Goal: Task Accomplishment & Management: Manage account settings

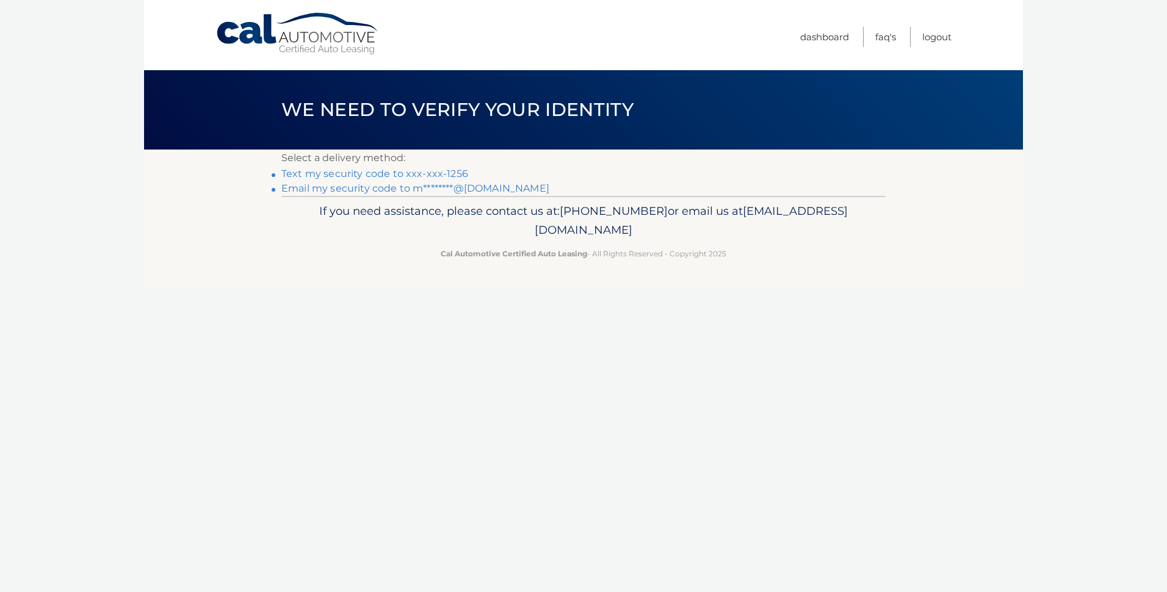
click at [381, 172] on link "Text my security code to xxx-xxx-1256" at bounding box center [374, 174] width 187 height 12
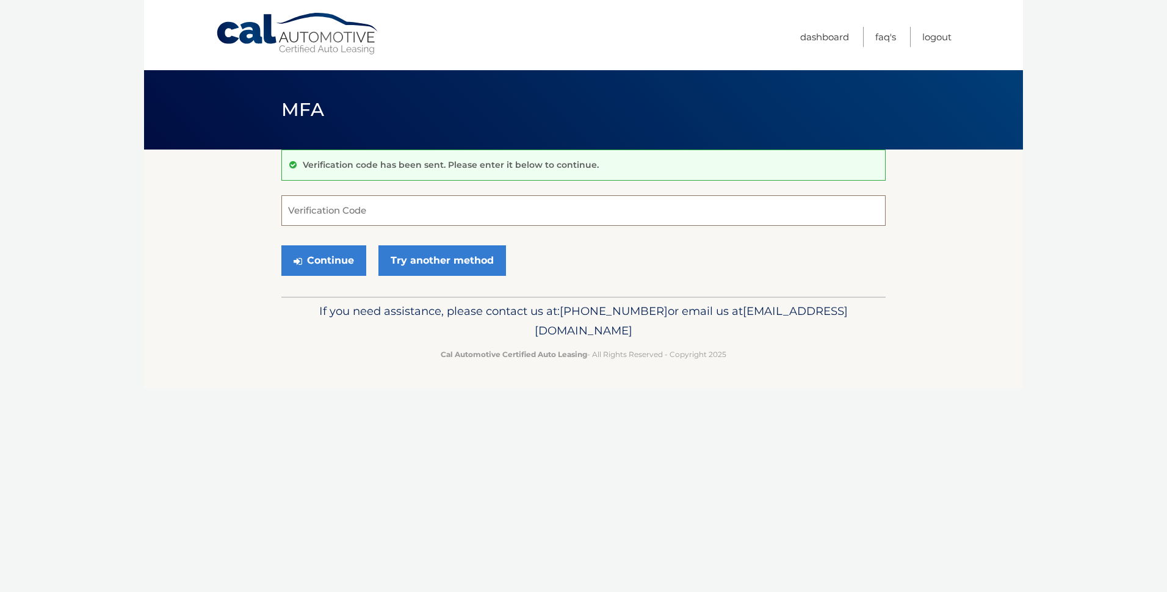
click at [312, 214] on input "Verification Code" at bounding box center [583, 210] width 604 height 31
type input "797187"
click at [344, 264] on button "Continue" at bounding box center [323, 260] width 85 height 31
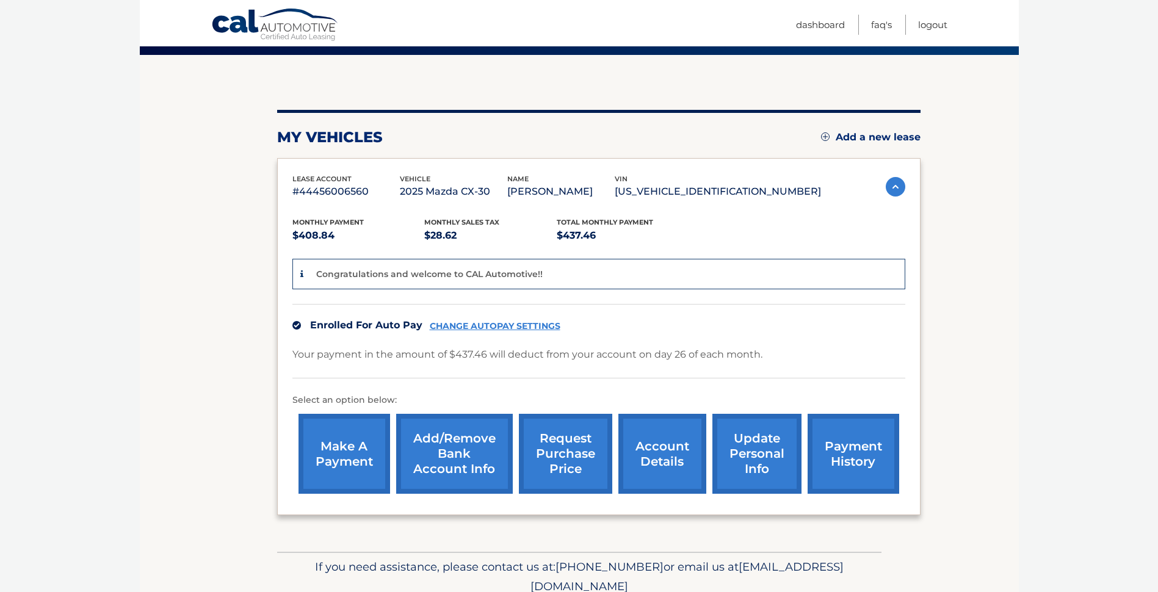
scroll to position [122, 0]
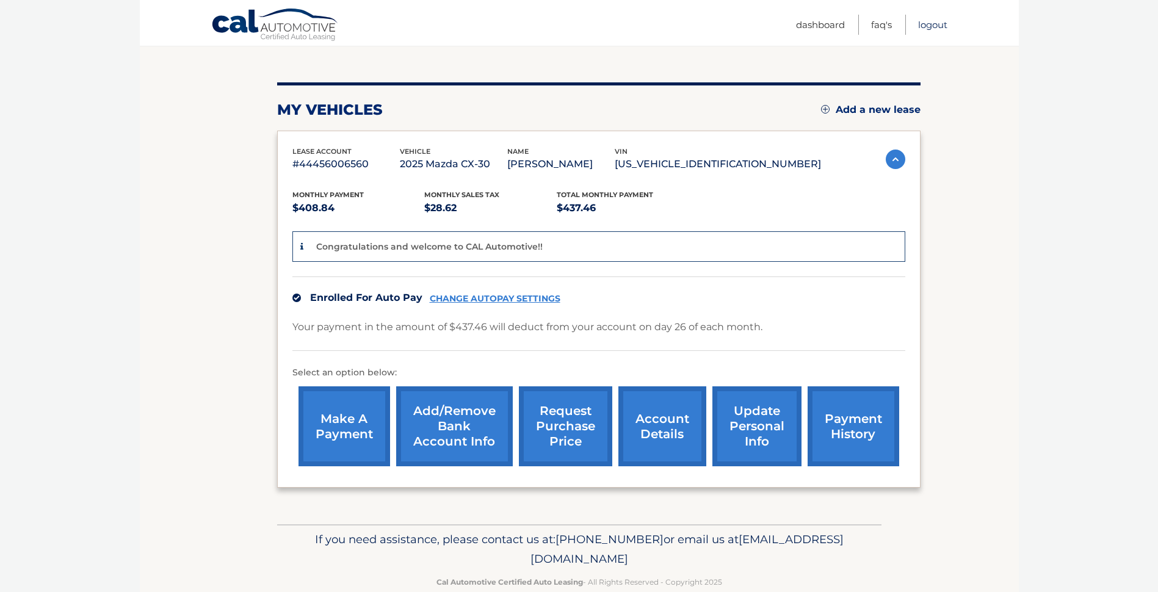
click at [925, 22] on link "Logout" at bounding box center [932, 25] width 29 height 20
